Goal: Task Accomplishment & Management: Manage account settings

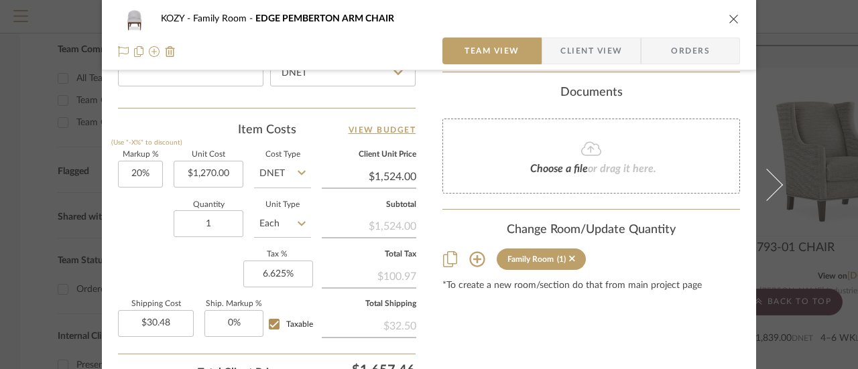
scroll to position [804, 0]
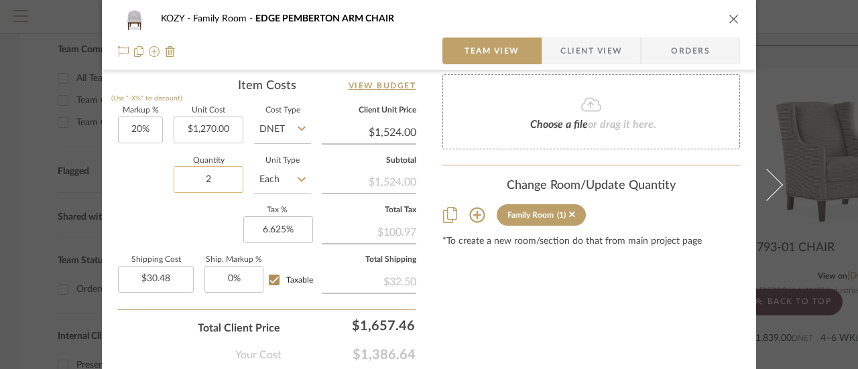
type input "2"
type input "60.96"
type input "0"
click at [228, 275] on input "0" at bounding box center [233, 279] width 59 height 27
type input "$0.00"
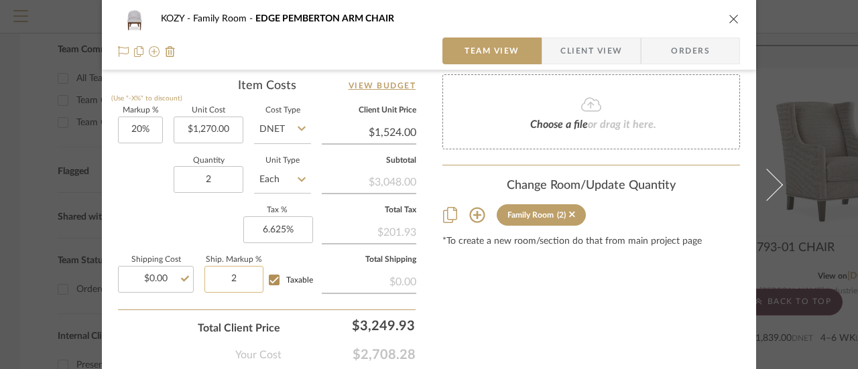
type input "2%"
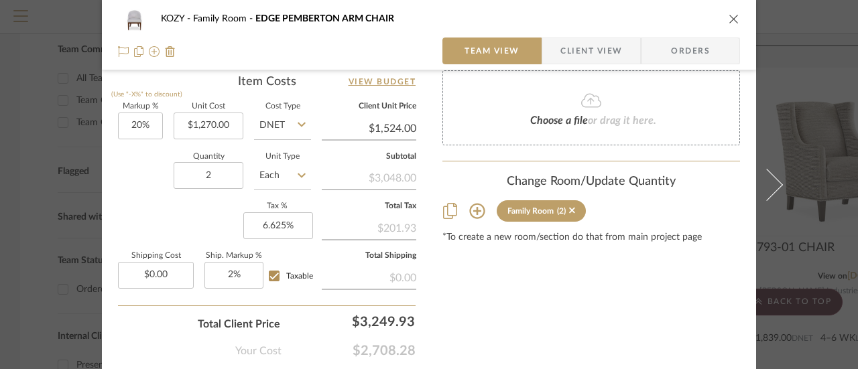
scroll to position [875, 0]
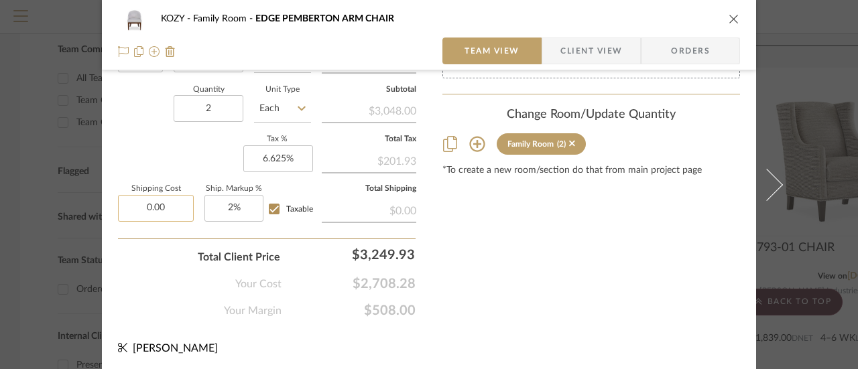
click at [168, 203] on input "0.00" at bounding box center [156, 208] width 76 height 27
type input "$250.00"
type input "2"
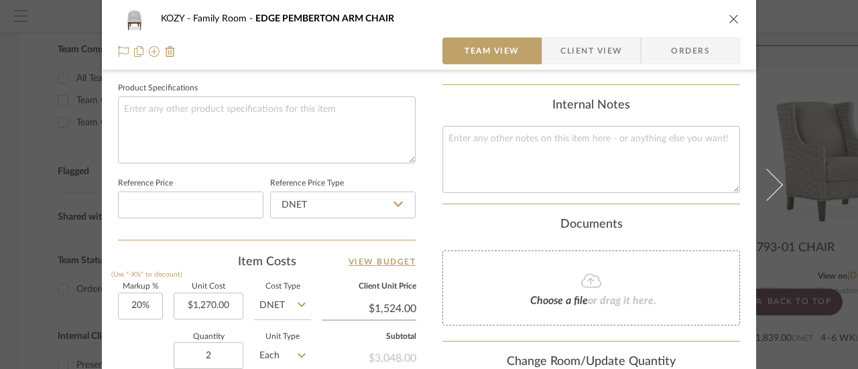
scroll to position [607, 0]
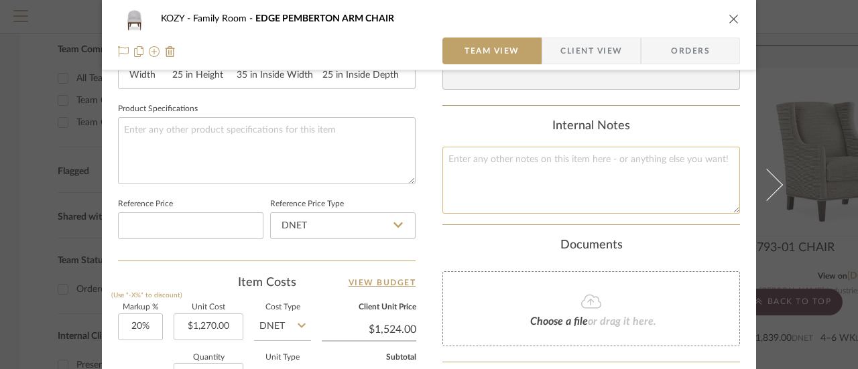
type input "2%"
click at [455, 152] on textarea at bounding box center [591, 180] width 298 height 66
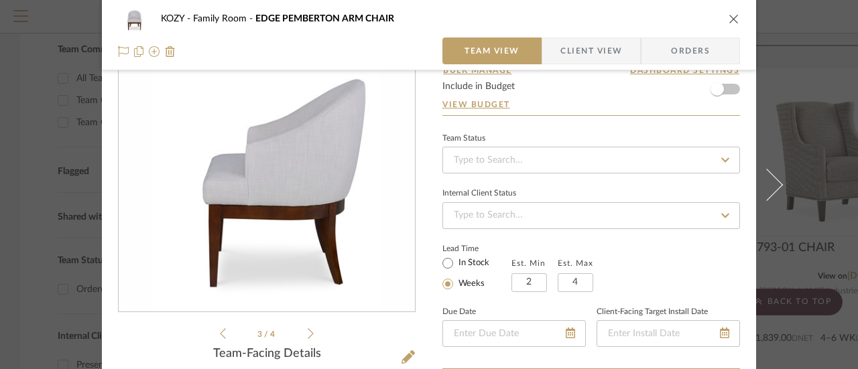
scroll to position [0, 0]
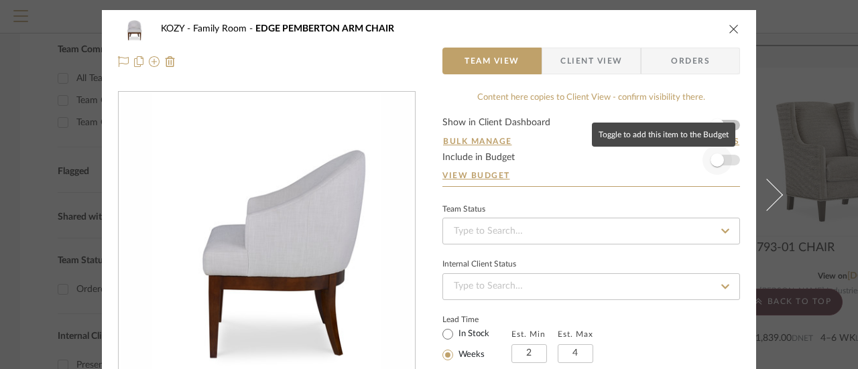
type textarea "Freight is estimated based on other Kravet estimates"
click at [710, 160] on span "button" at bounding box center [716, 159] width 13 height 13
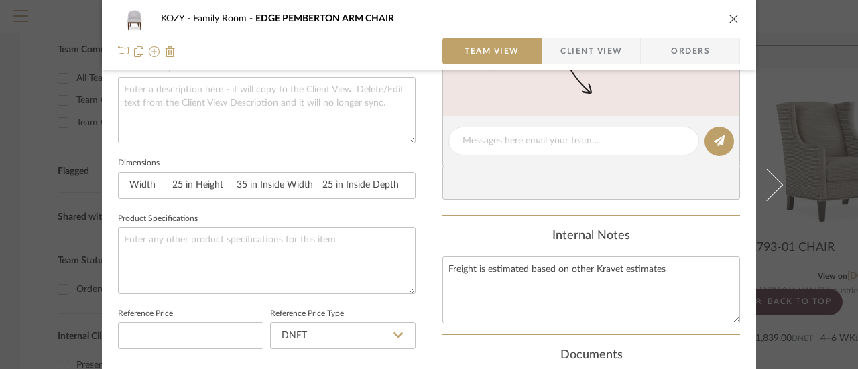
scroll to position [536, 0]
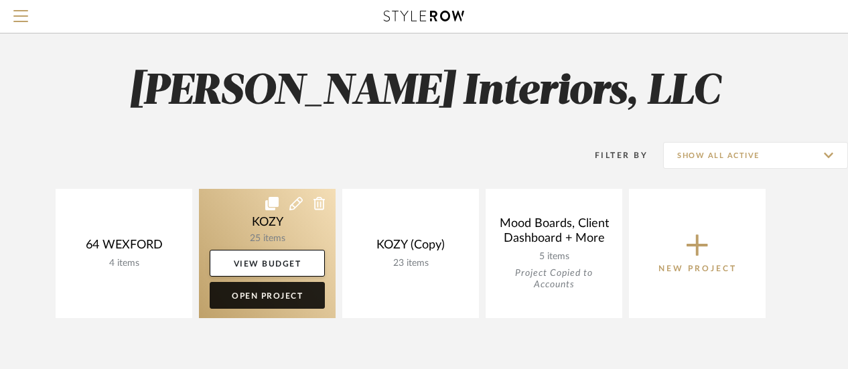
click at [276, 294] on link "Open Project" at bounding box center [267, 295] width 115 height 27
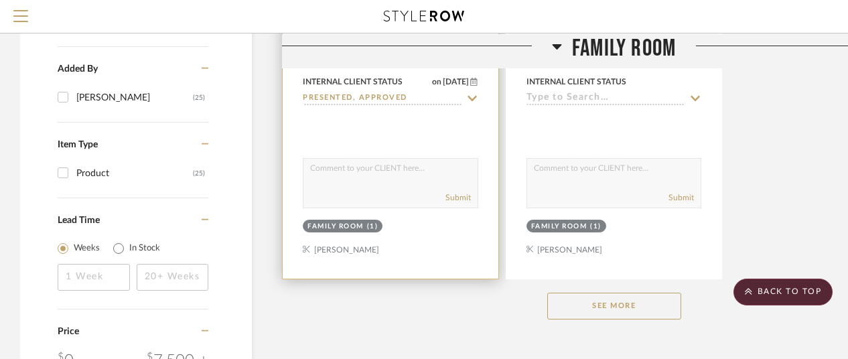
scroll to position [1809, 0]
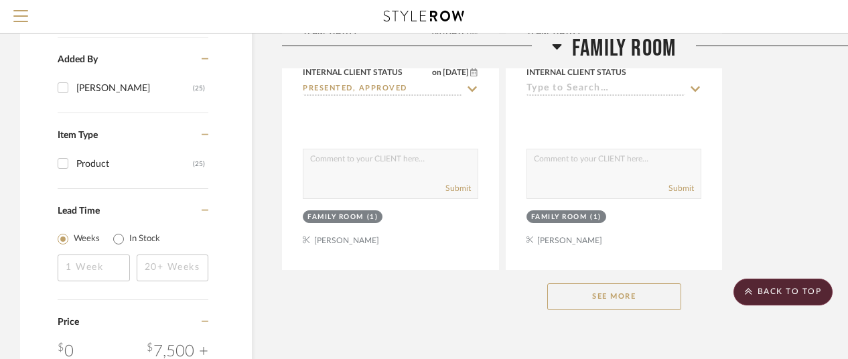
click at [617, 298] on button "See More" at bounding box center [615, 296] width 134 height 27
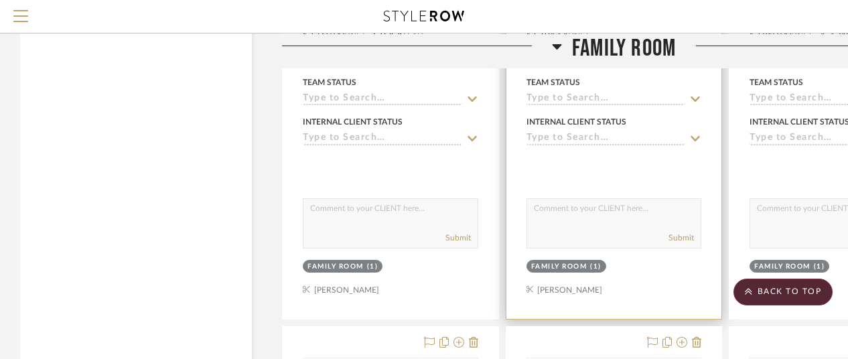
scroll to position [3150, 0]
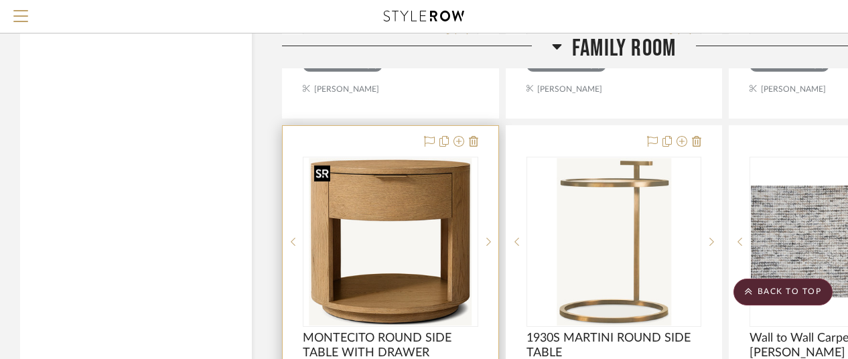
click at [399, 200] on img "0" at bounding box center [391, 242] width 162 height 168
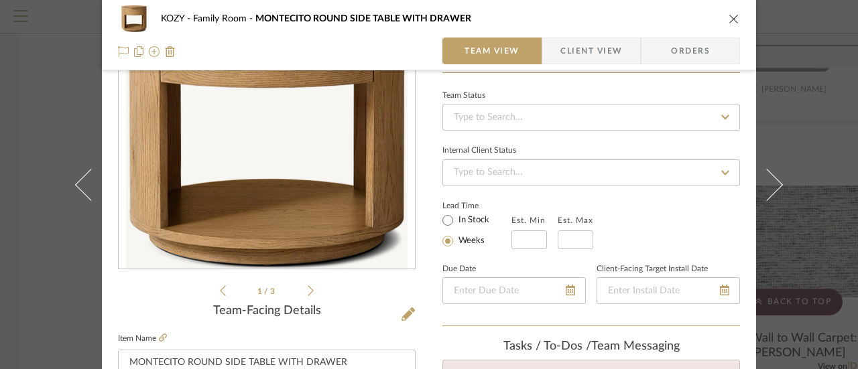
scroll to position [0, 0]
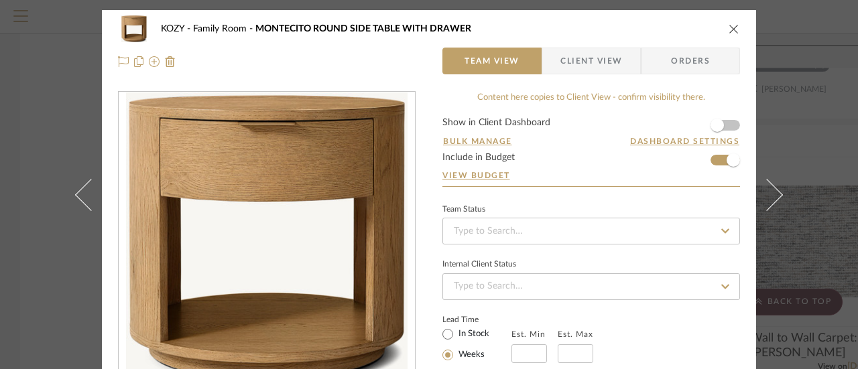
click at [728, 27] on icon "close" at bounding box center [733, 28] width 11 height 11
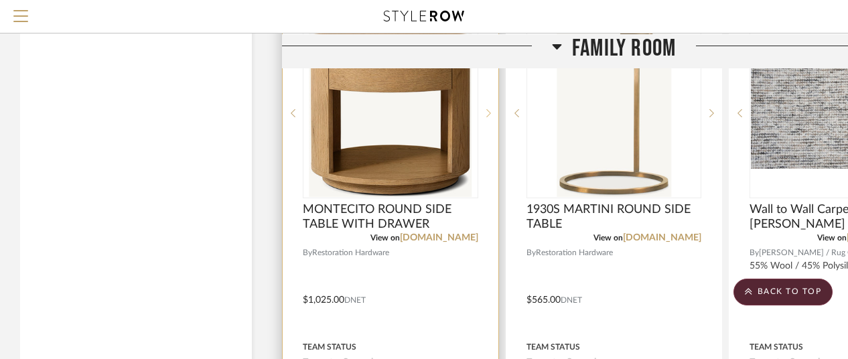
scroll to position [3284, 0]
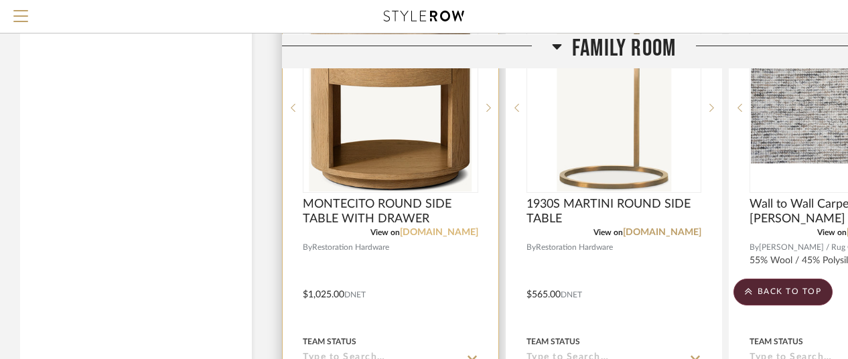
click at [466, 233] on link "[DOMAIN_NAME]" at bounding box center [439, 232] width 78 height 9
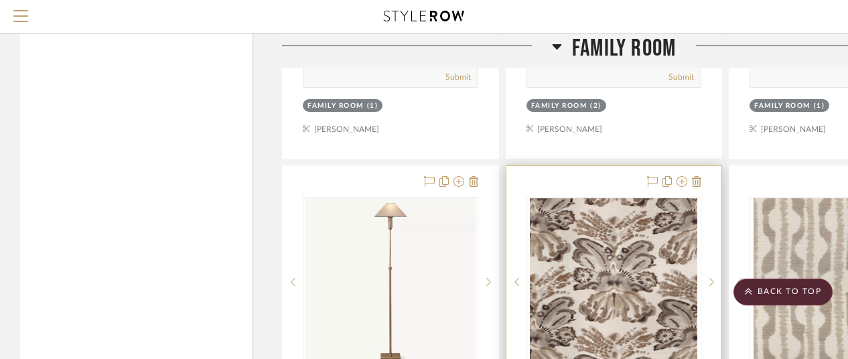
scroll to position [4356, 0]
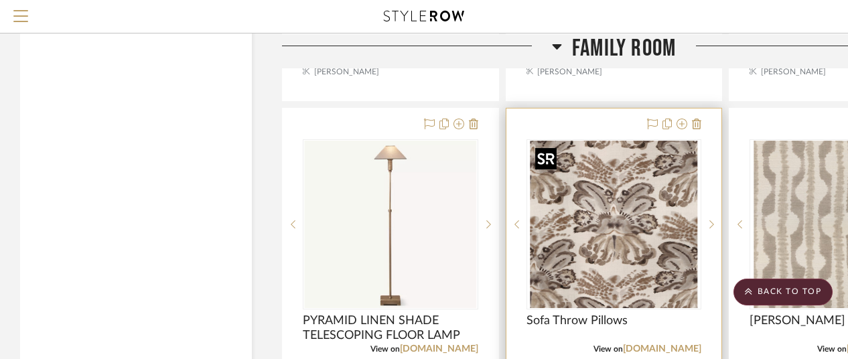
click at [603, 219] on img "0" at bounding box center [614, 225] width 168 height 168
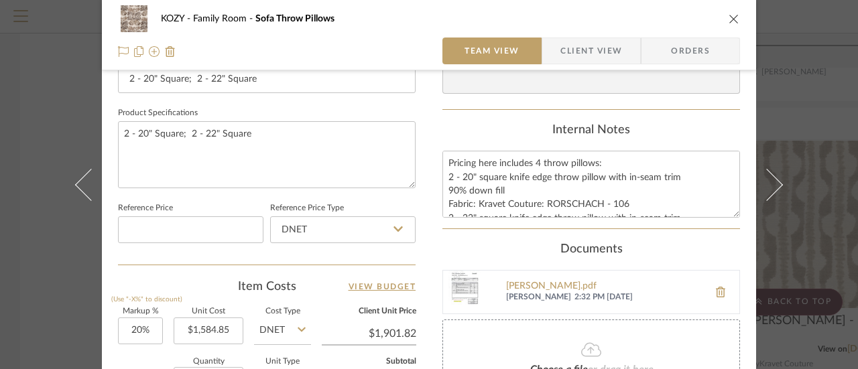
scroll to position [670, 0]
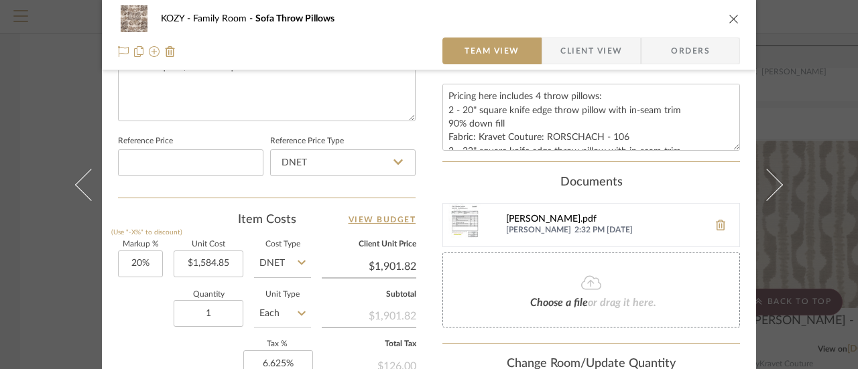
click at [541, 216] on div "[PERSON_NAME].pdf" at bounding box center [604, 219] width 196 height 11
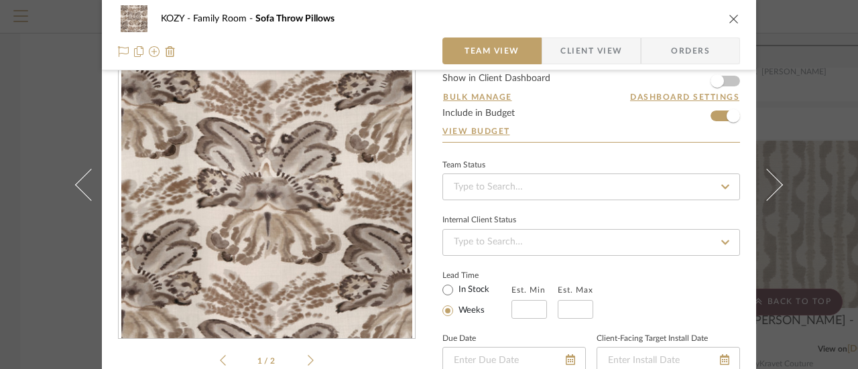
scroll to position [0, 0]
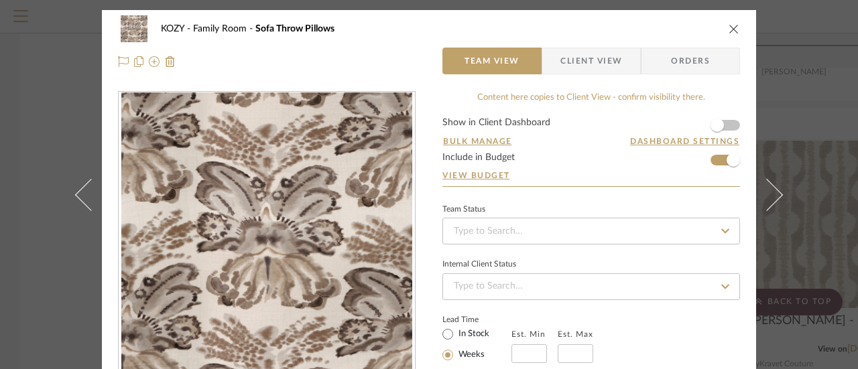
click at [729, 29] on icon "close" at bounding box center [733, 28] width 11 height 11
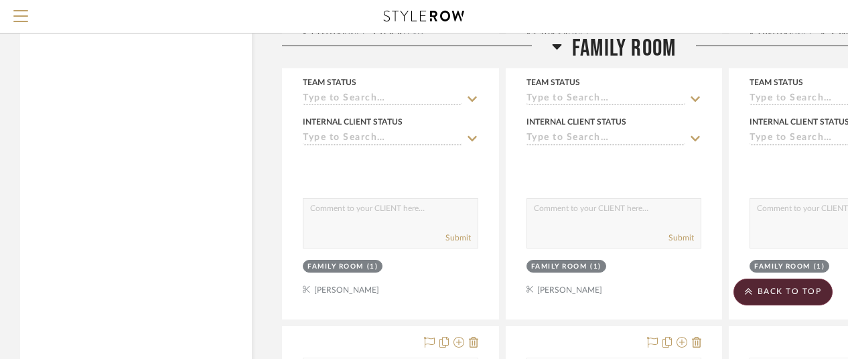
scroll to position [2681, 0]
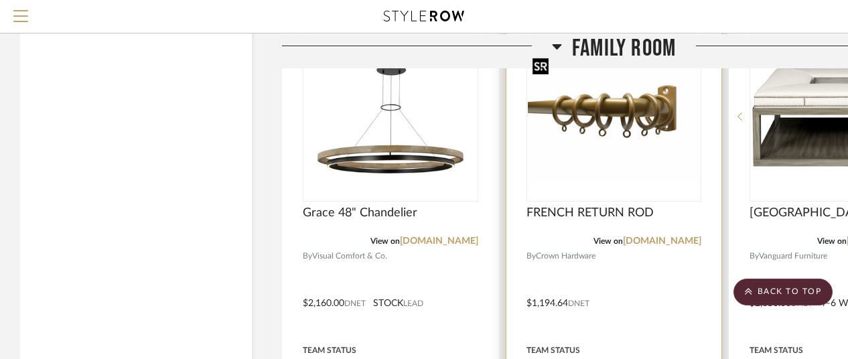
click at [616, 112] on img "0" at bounding box center [614, 117] width 173 height 130
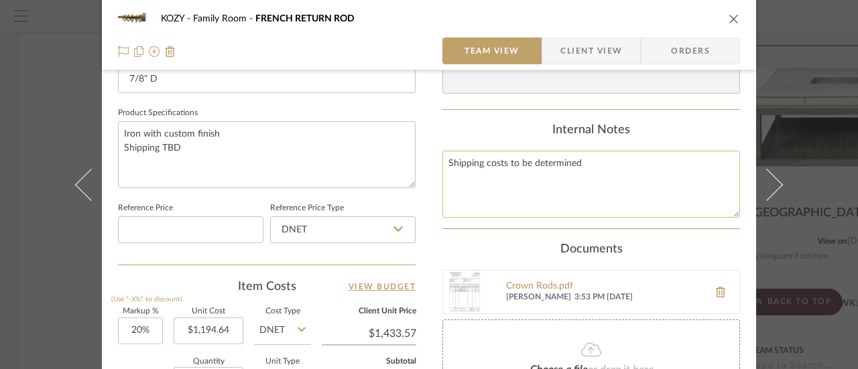
scroll to position [670, 0]
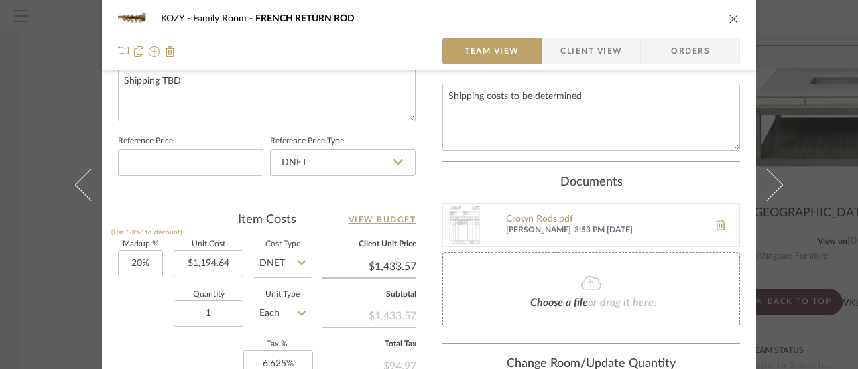
click at [454, 214] on img at bounding box center [464, 225] width 43 height 43
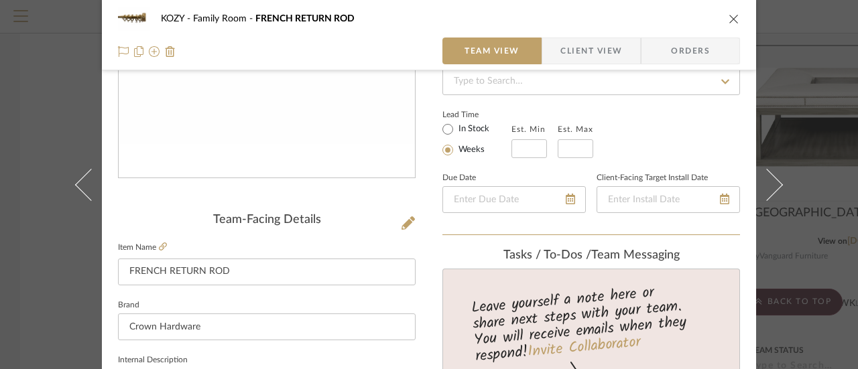
scroll to position [138, 0]
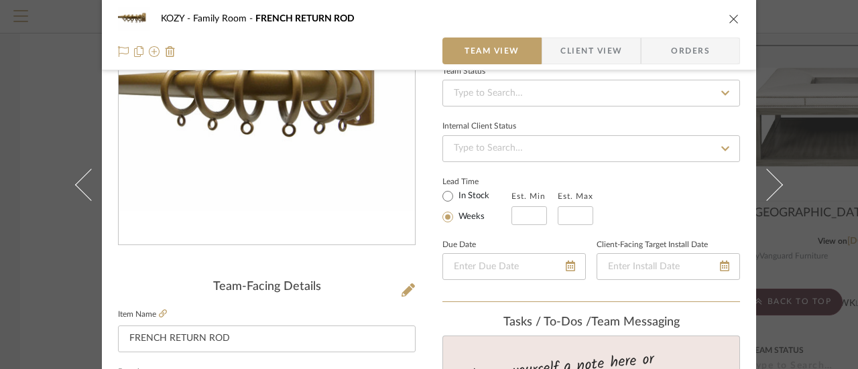
click at [730, 19] on icon "close" at bounding box center [733, 18] width 11 height 11
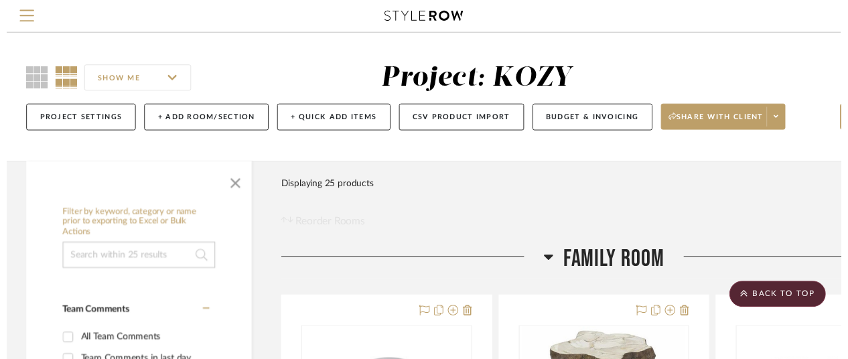
scroll to position [2681, 0]
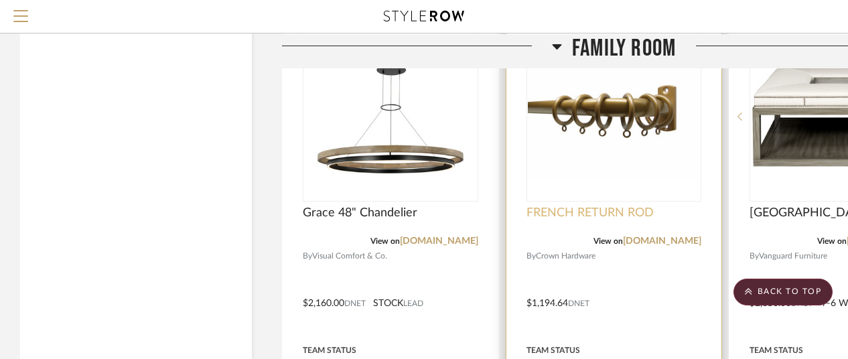
click at [591, 211] on span "FRENCH RETURN ROD" at bounding box center [590, 213] width 127 height 15
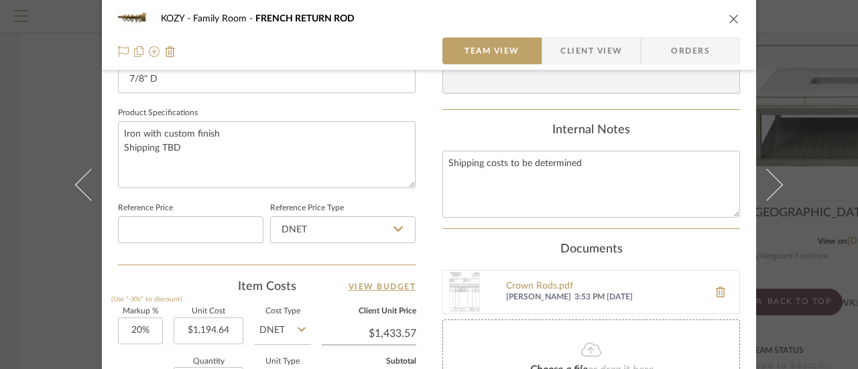
scroll to position [670, 0]
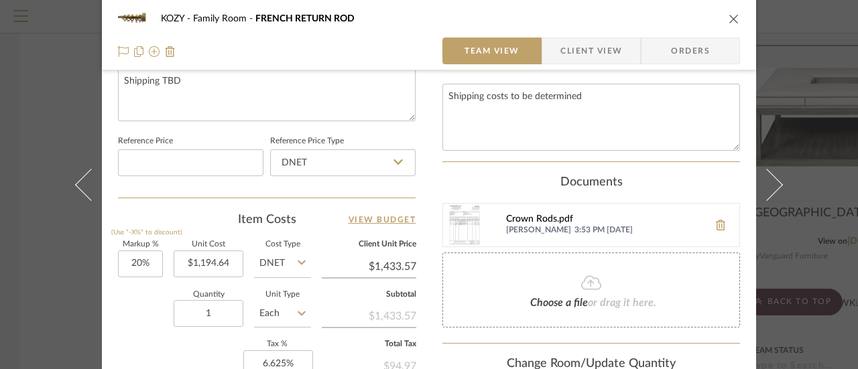
click at [531, 216] on div "Crown Rods.pdf" at bounding box center [604, 219] width 196 height 11
